Goal: Task Accomplishment & Management: Use online tool/utility

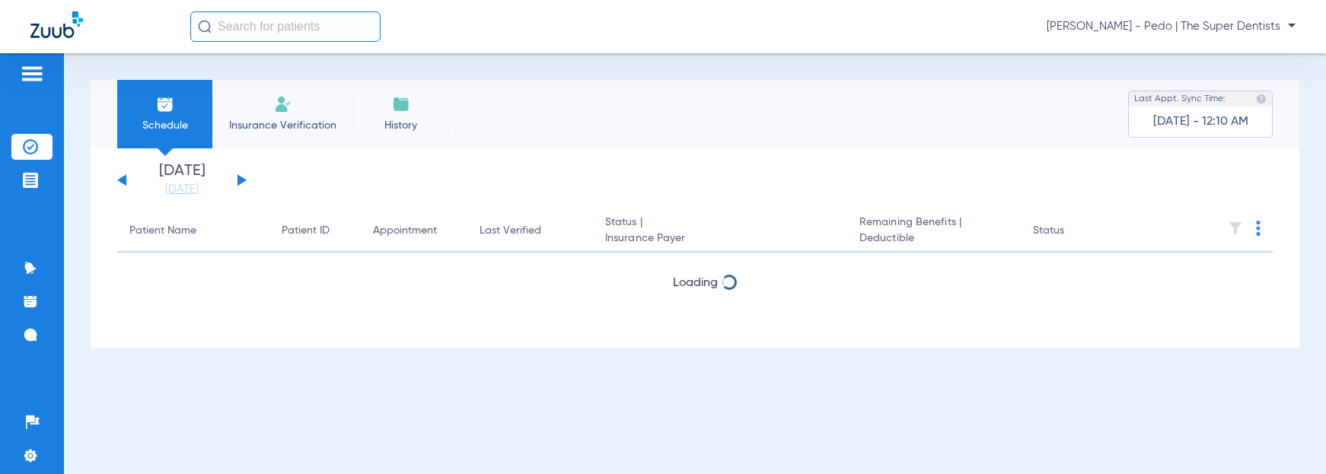
click at [271, 112] on li "Insurance Verification" at bounding box center [282, 114] width 141 height 68
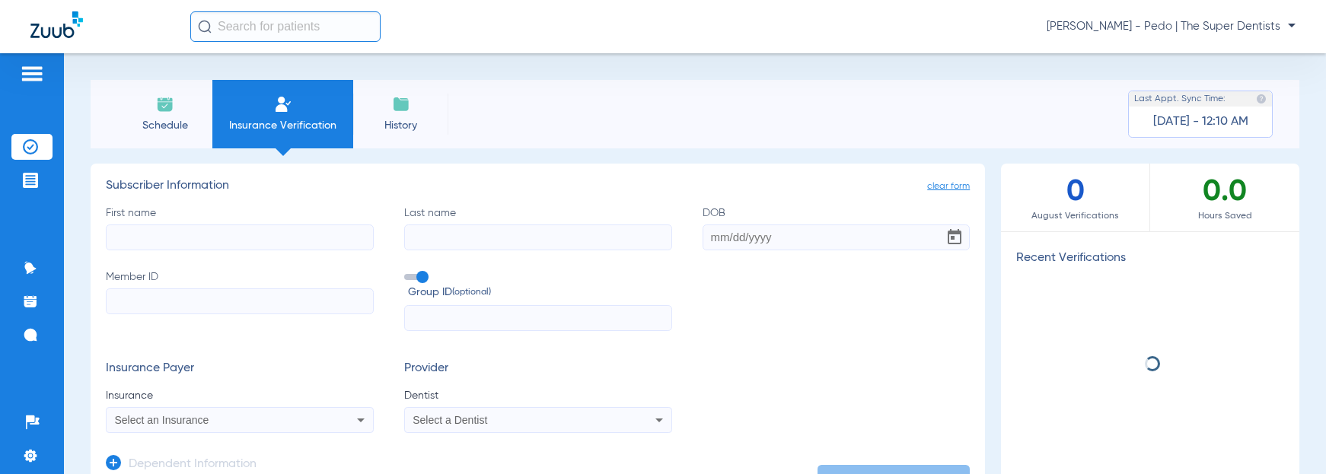
click at [294, 29] on input "text" at bounding box center [285, 26] width 190 height 30
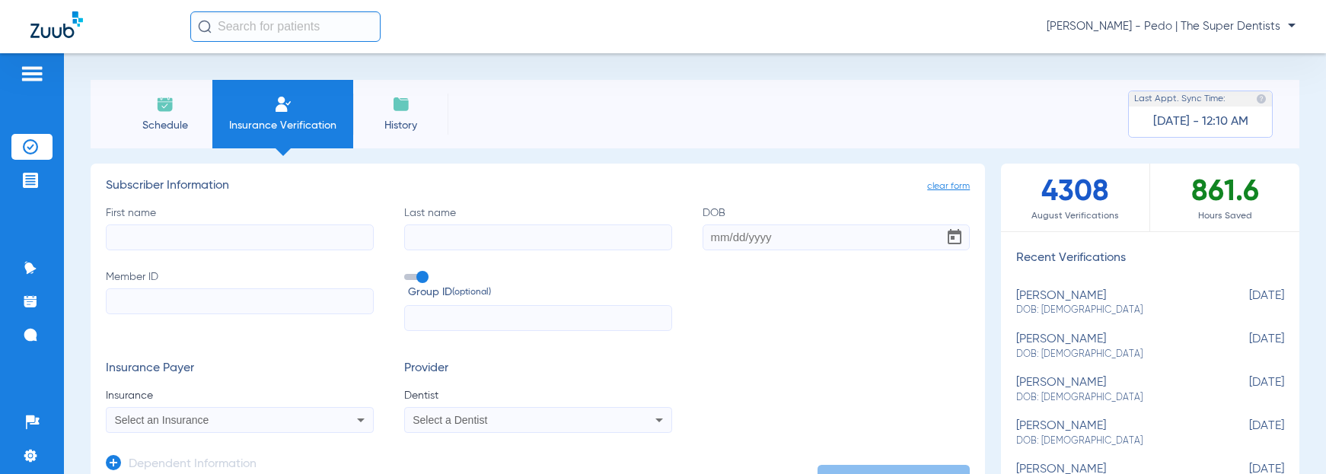
click at [125, 240] on input "First name" at bounding box center [240, 237] width 268 height 26
type input "[PERSON_NAME]"
click at [714, 241] on input "DOB" at bounding box center [836, 237] width 268 height 26
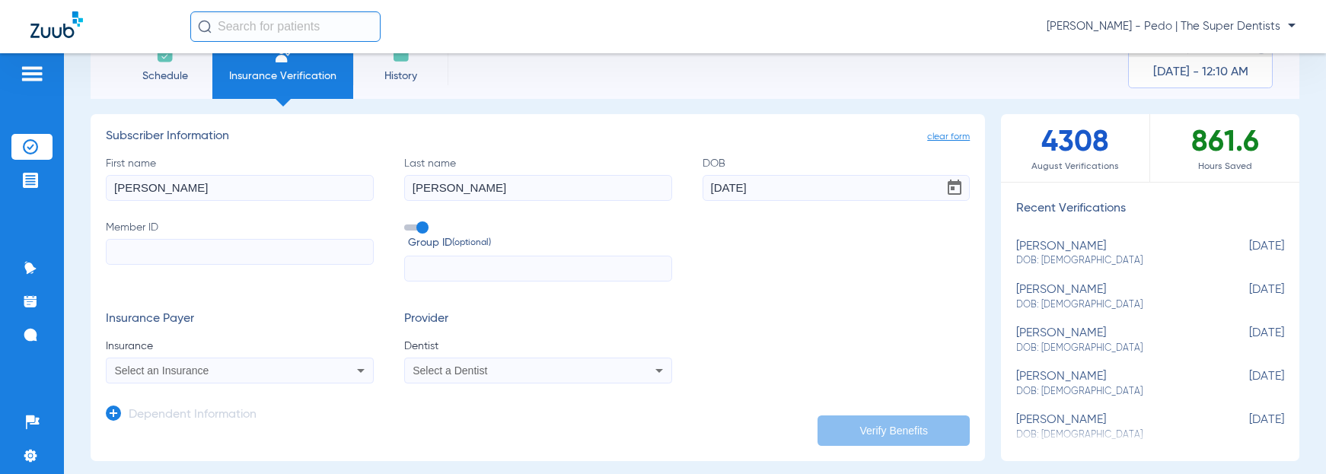
scroll to position [76, 0]
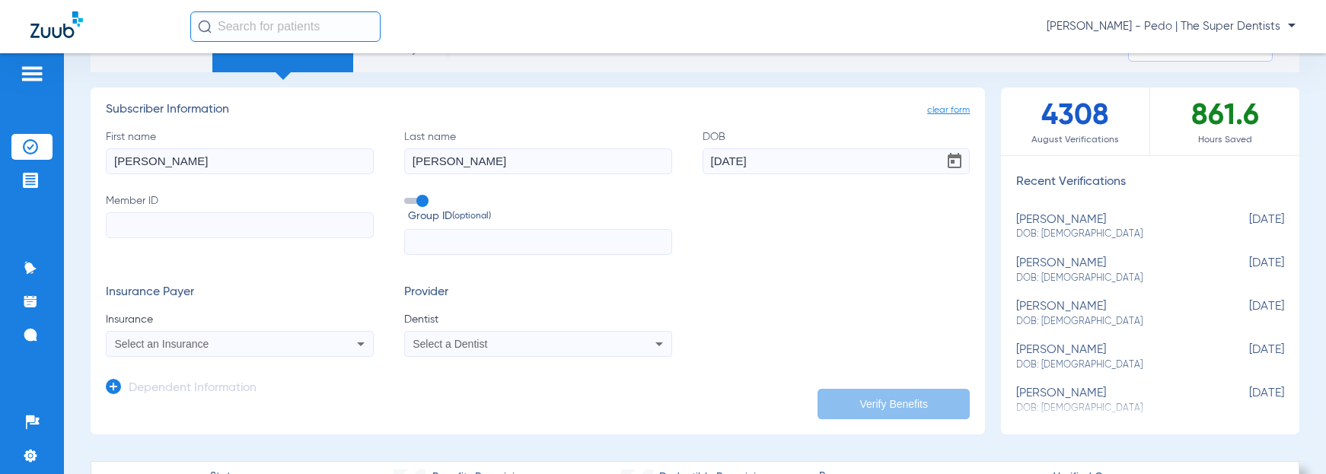
type input "[DATE]"
click at [222, 228] on input "Member ID" at bounding box center [240, 225] width 268 height 26
paste input "01486300400"
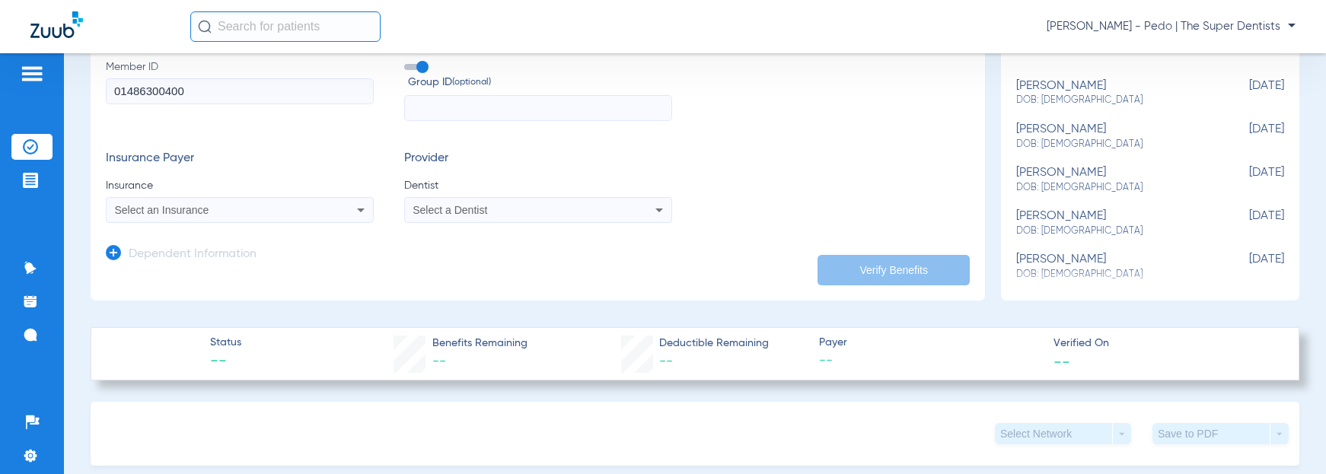
scroll to position [228, 0]
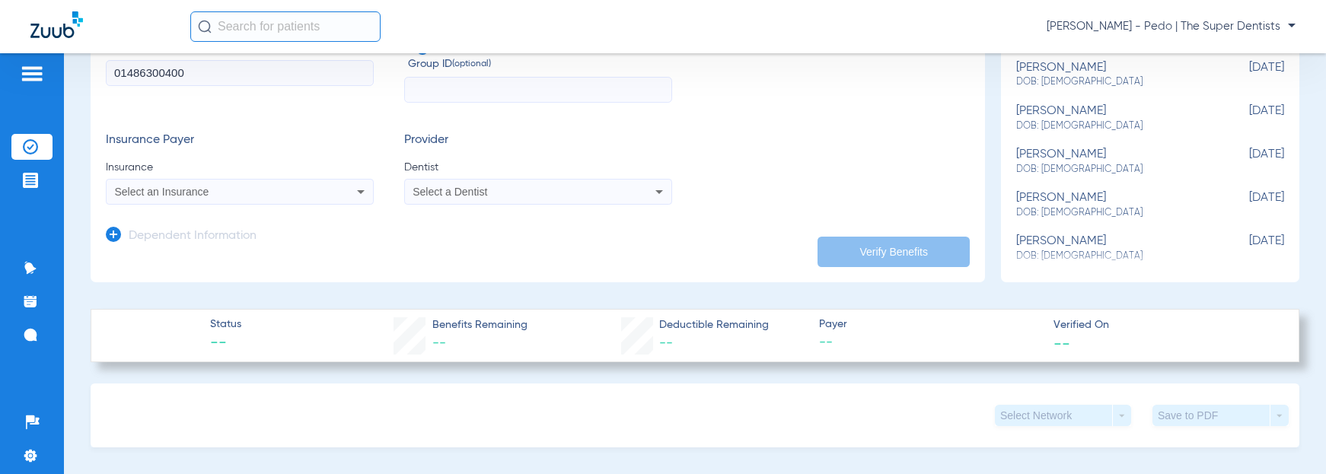
type input "01486300400"
click at [158, 193] on span "Select an Insurance" at bounding box center [162, 192] width 94 height 12
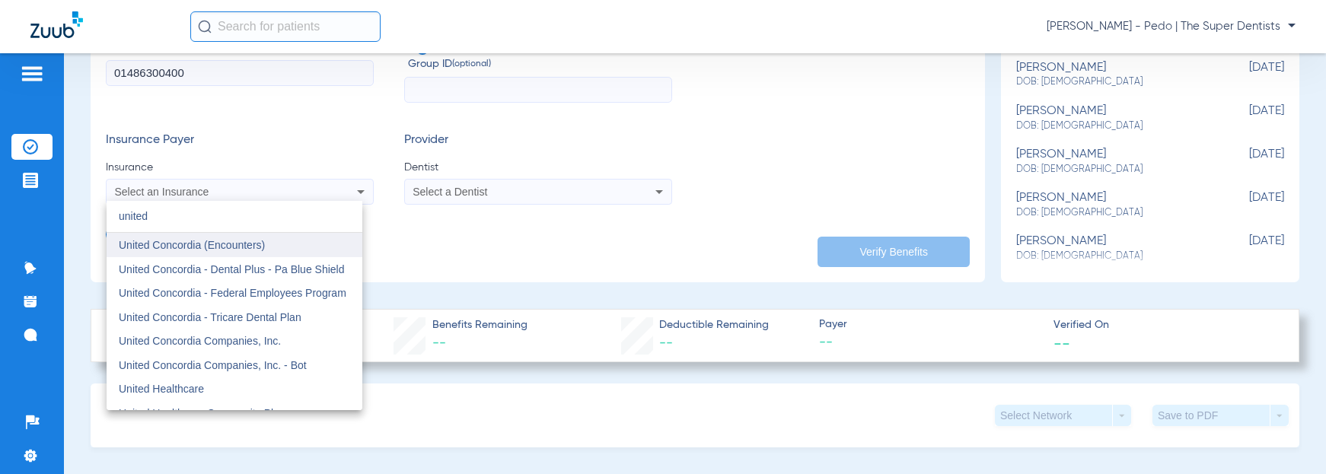
type input "united"
click at [173, 247] on span "United Concordia (Encounters)" at bounding box center [192, 245] width 146 height 12
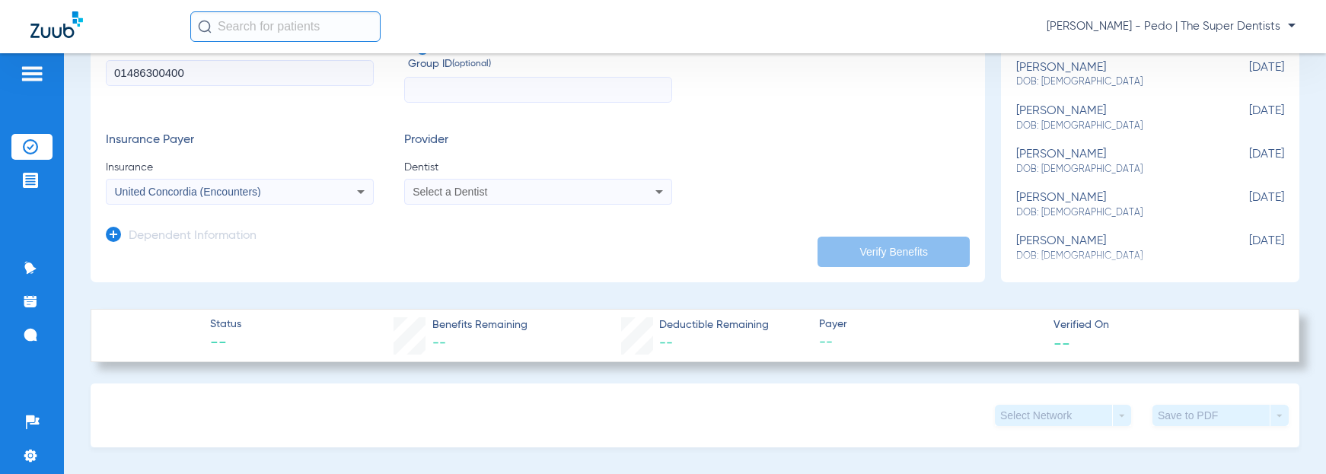
click at [451, 187] on span "Select a Dentist" at bounding box center [449, 192] width 75 height 12
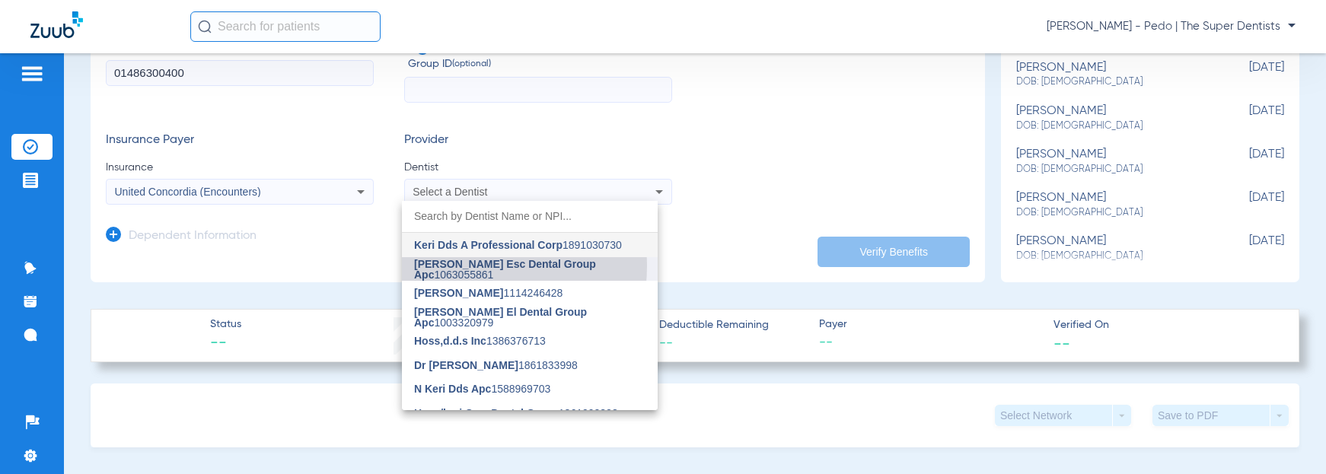
click at [456, 266] on span "[PERSON_NAME] Esc Dental Group Apc" at bounding box center [505, 269] width 182 height 23
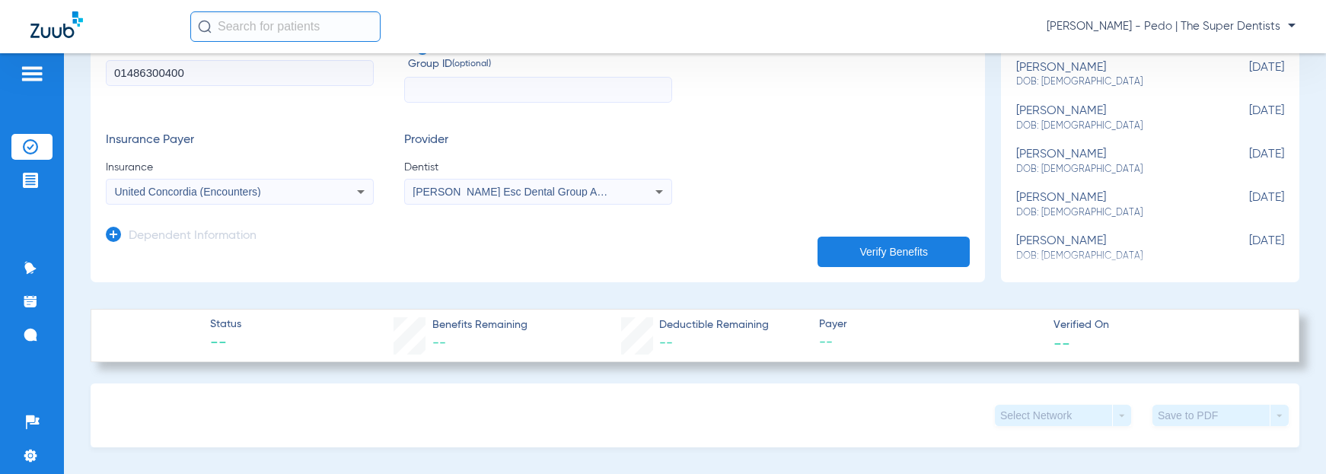
click at [843, 247] on button "Verify Benefits" at bounding box center [893, 252] width 152 height 30
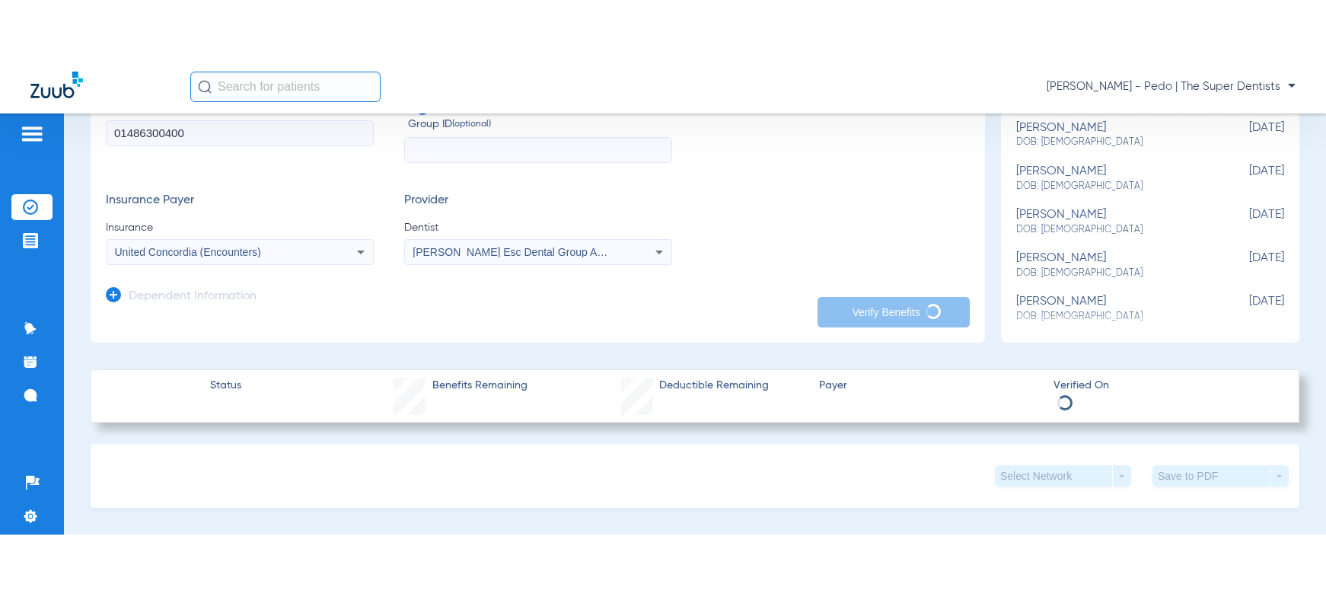
scroll to position [304, 0]
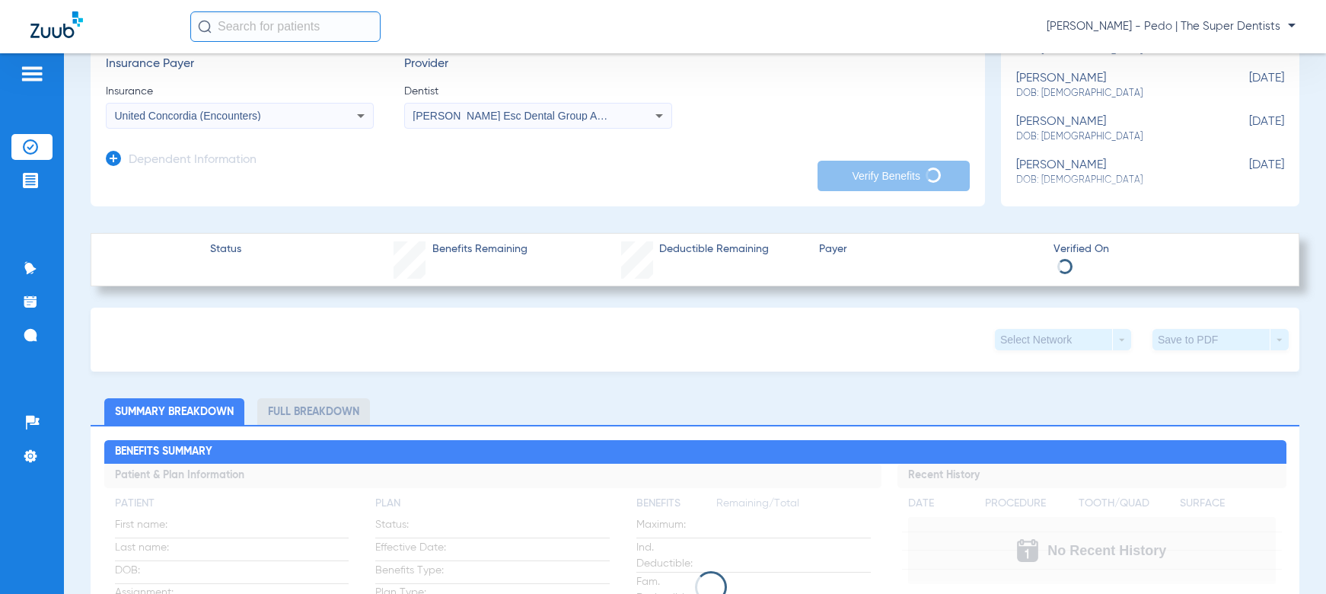
click at [634, 118] on div "[PERSON_NAME] Esc Dental Group Apc 1063055861" at bounding box center [538, 116] width 266 height 18
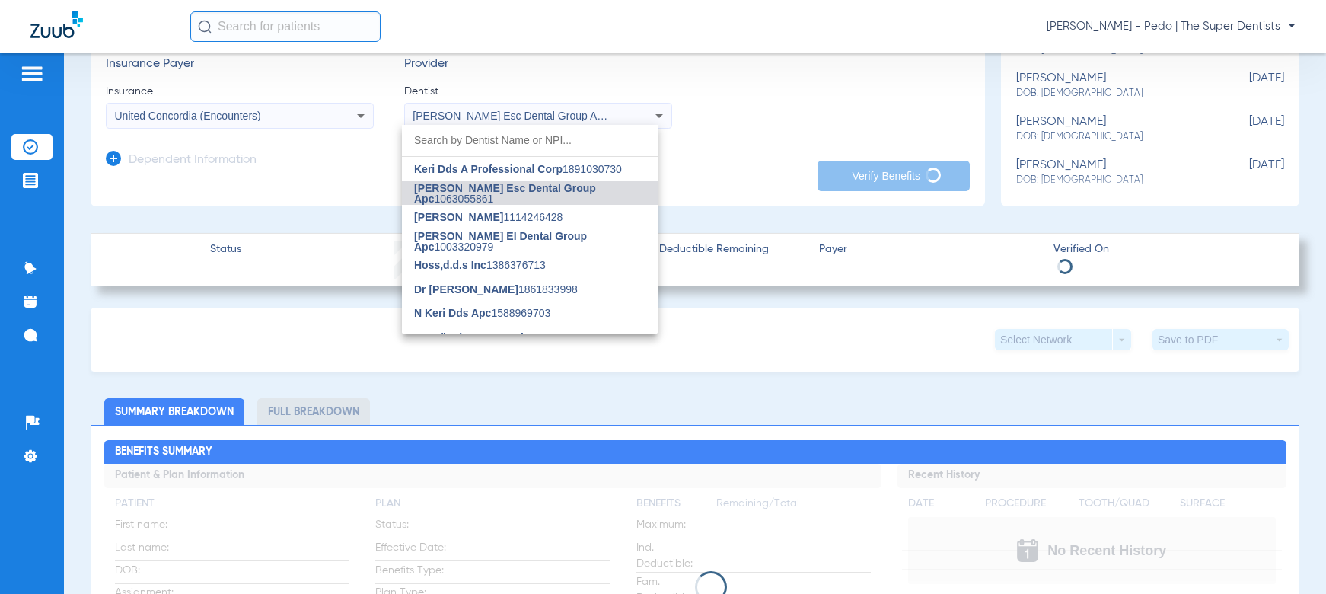
click at [756, 125] on div at bounding box center [663, 297] width 1326 height 594
